Goal: Task Accomplishment & Management: Use online tool/utility

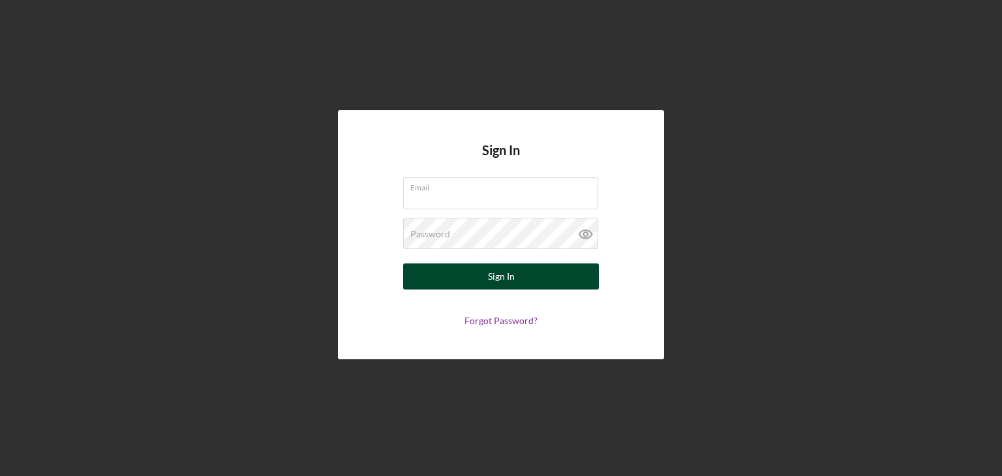
type input "[EMAIL_ADDRESS][DOMAIN_NAME]"
click at [537, 280] on button "Sign In" at bounding box center [501, 277] width 196 height 26
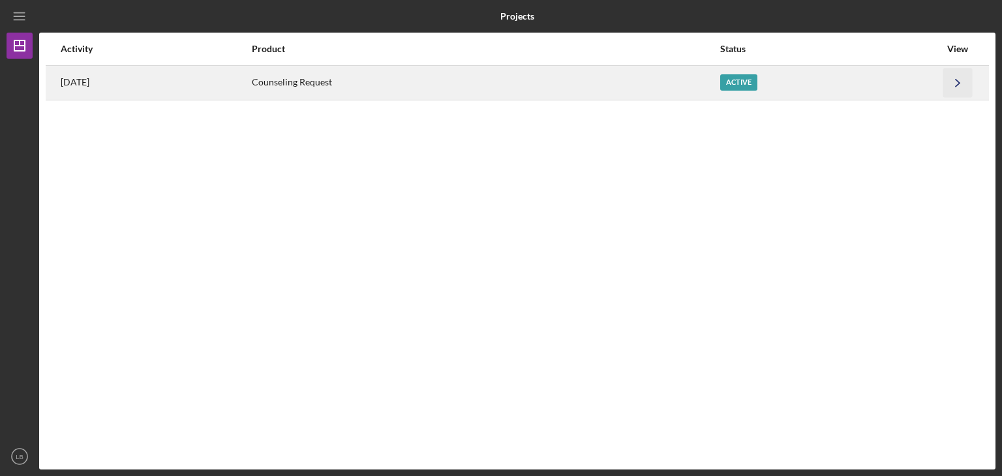
click at [954, 86] on icon "Icon/Navigate" at bounding box center [957, 82] width 29 height 29
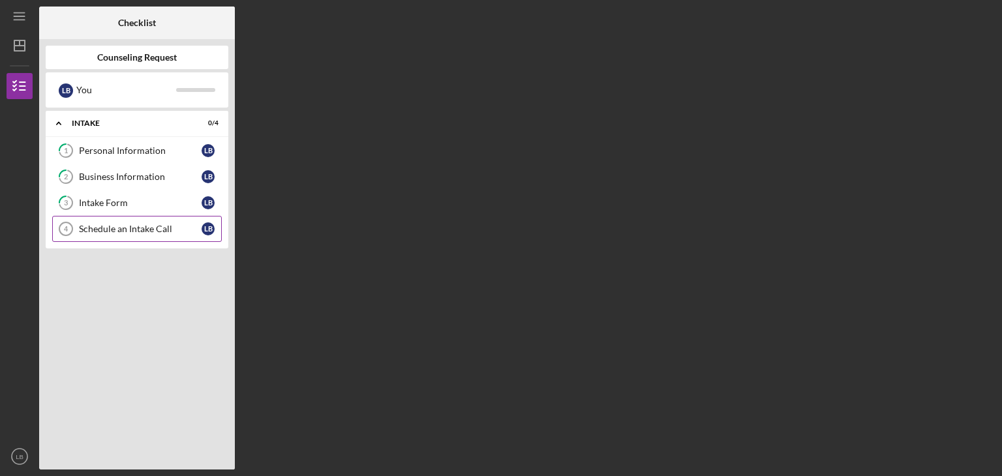
click at [158, 226] on div "Schedule an Intake Call" at bounding box center [140, 229] width 123 height 10
